Goal: Find specific page/section: Find specific page/section

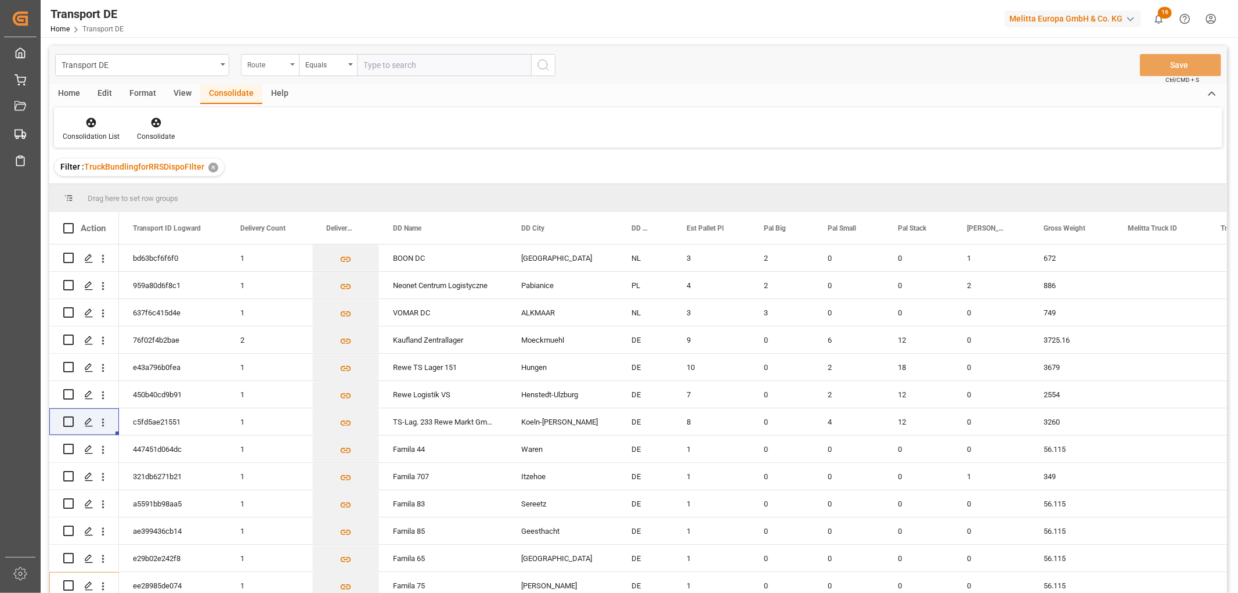
click at [263, 63] on div "Route" at bounding box center [266, 63] width 39 height 13
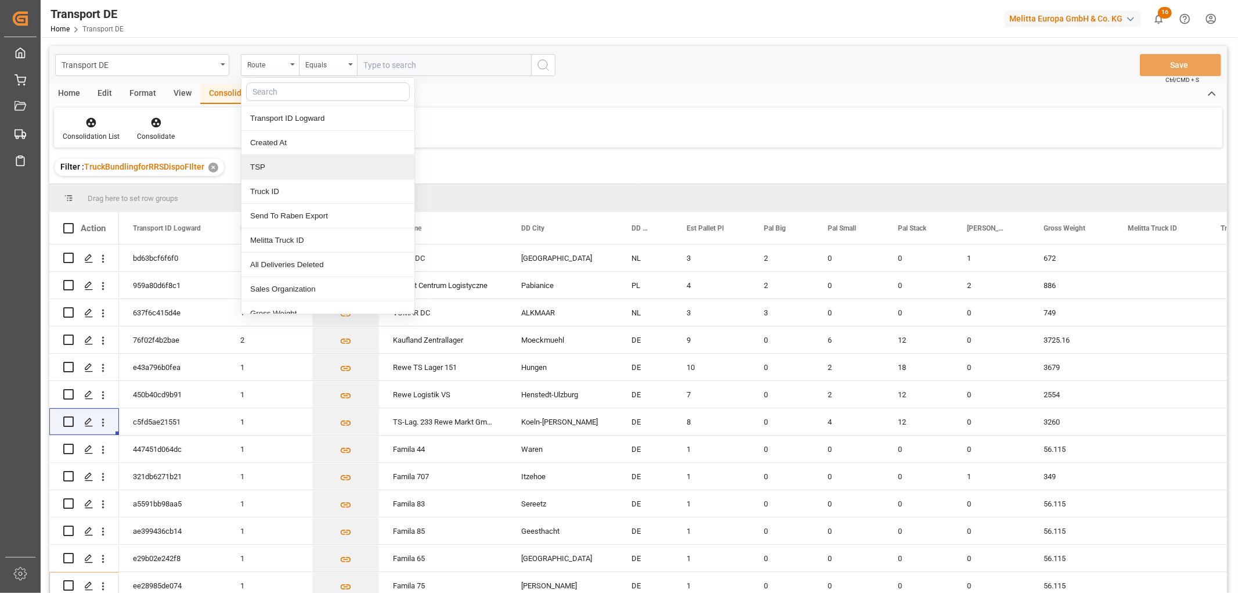
click at [273, 171] on div "TSP" at bounding box center [327, 167] width 173 height 24
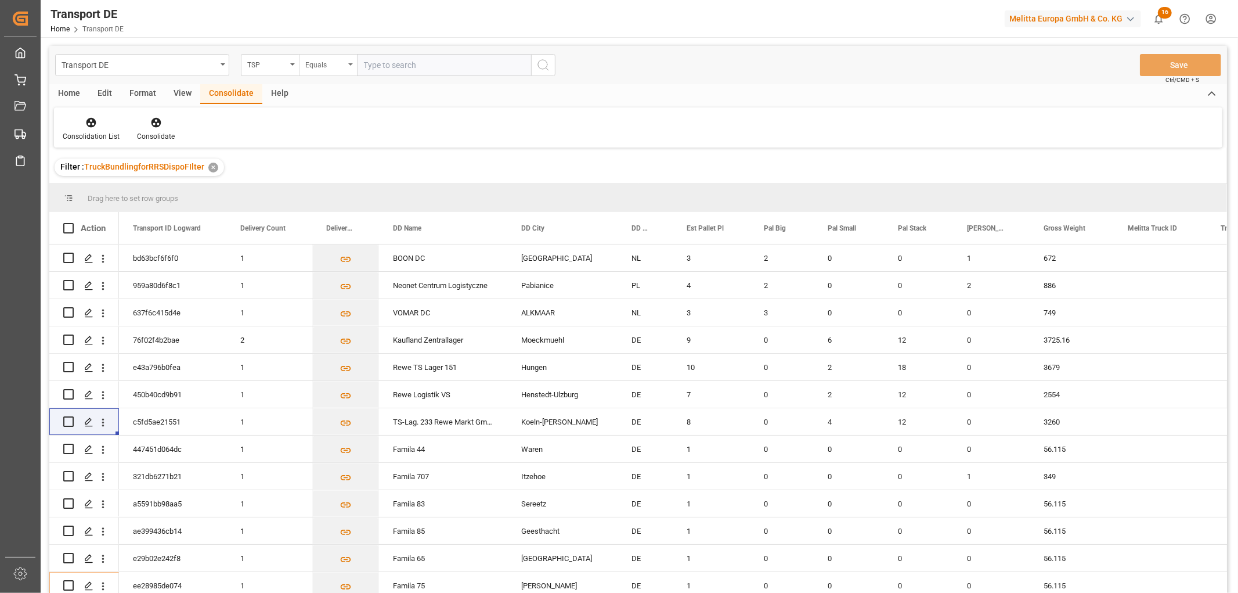
click at [325, 67] on div "Equals" at bounding box center [324, 63] width 39 height 13
click at [328, 192] on div "Starts with" at bounding box center [385, 191] width 173 height 24
click at [380, 66] on input "text" at bounding box center [444, 65] width 174 height 22
type input "Self pickup DE"
click at [540, 68] on icon "search button" at bounding box center [543, 65] width 14 height 14
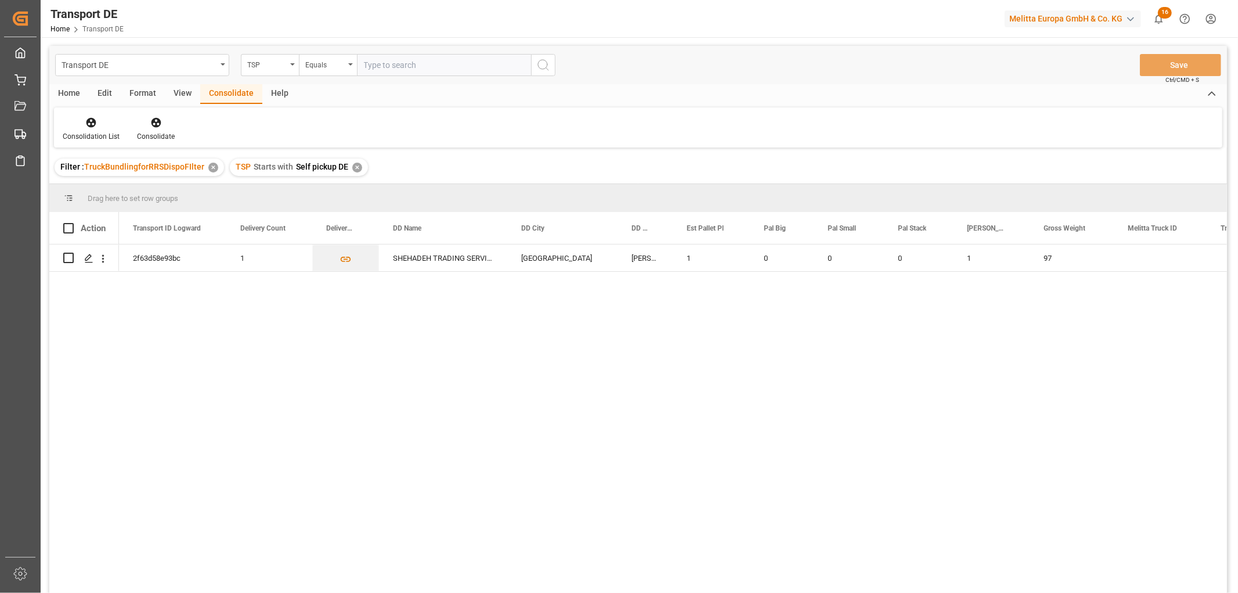
click at [355, 166] on div "✕" at bounding box center [357, 167] width 10 height 10
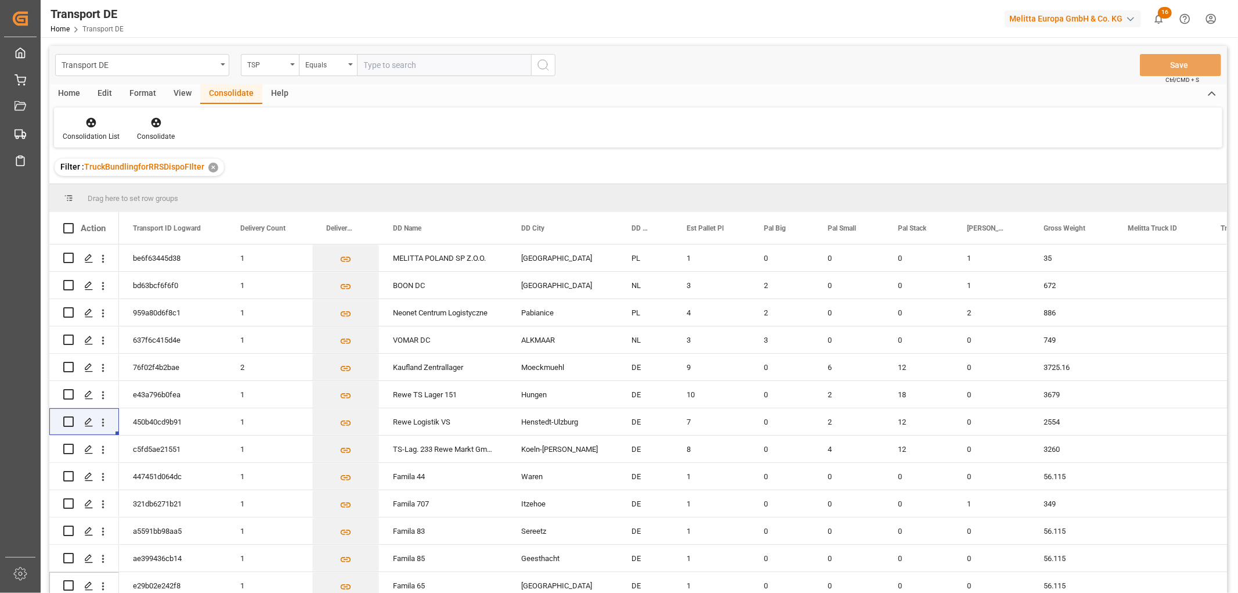
click at [1211, 17] on html "Created by potrace 1.15, written by [PERSON_NAME] [DATE]-[DATE] Created by potr…" at bounding box center [619, 296] width 1238 height 593
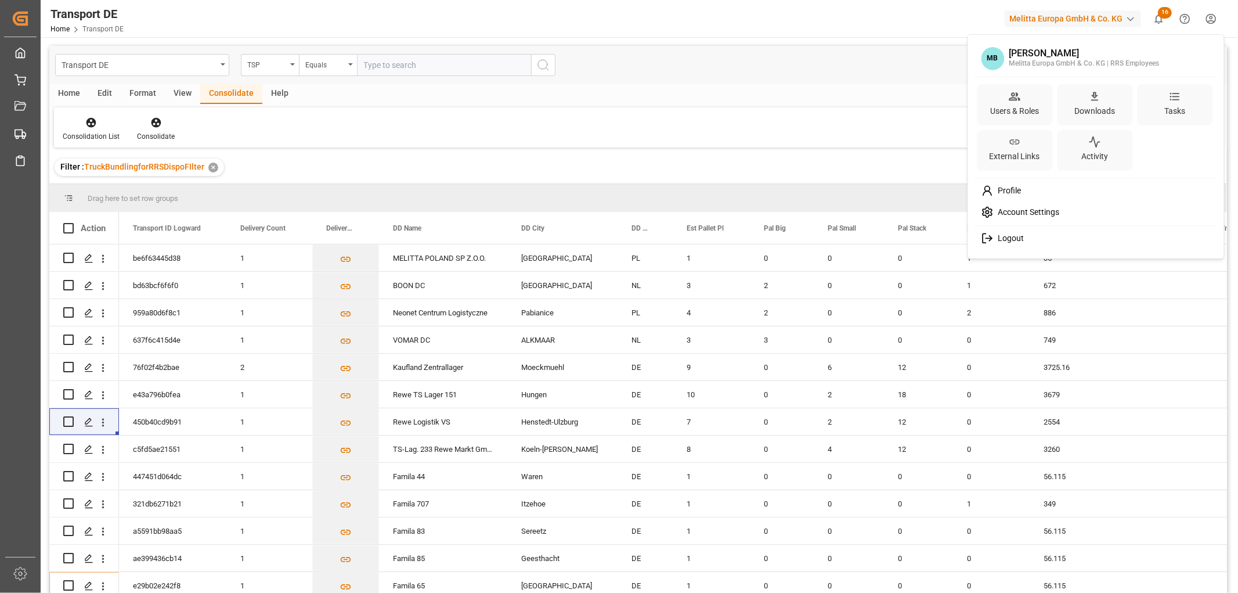
click at [1025, 239] on div "Logout" at bounding box center [1096, 237] width 238 height 21
